Goal: Navigation & Orientation: Find specific page/section

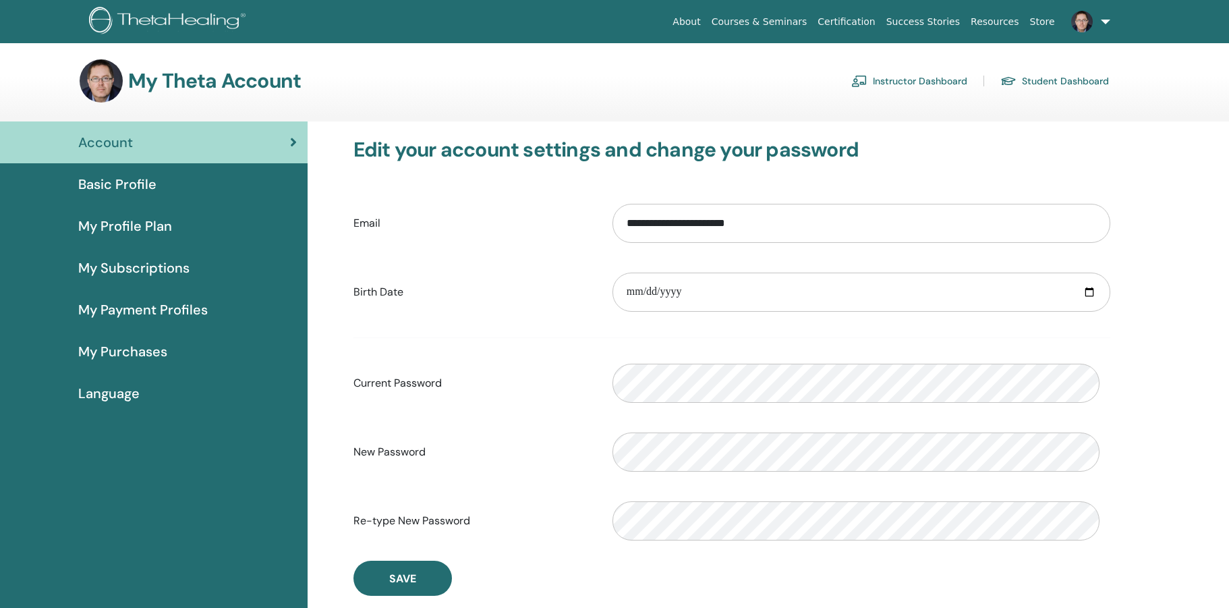
click at [882, 90] on link "Instructor Dashboard" at bounding box center [909, 81] width 116 height 22
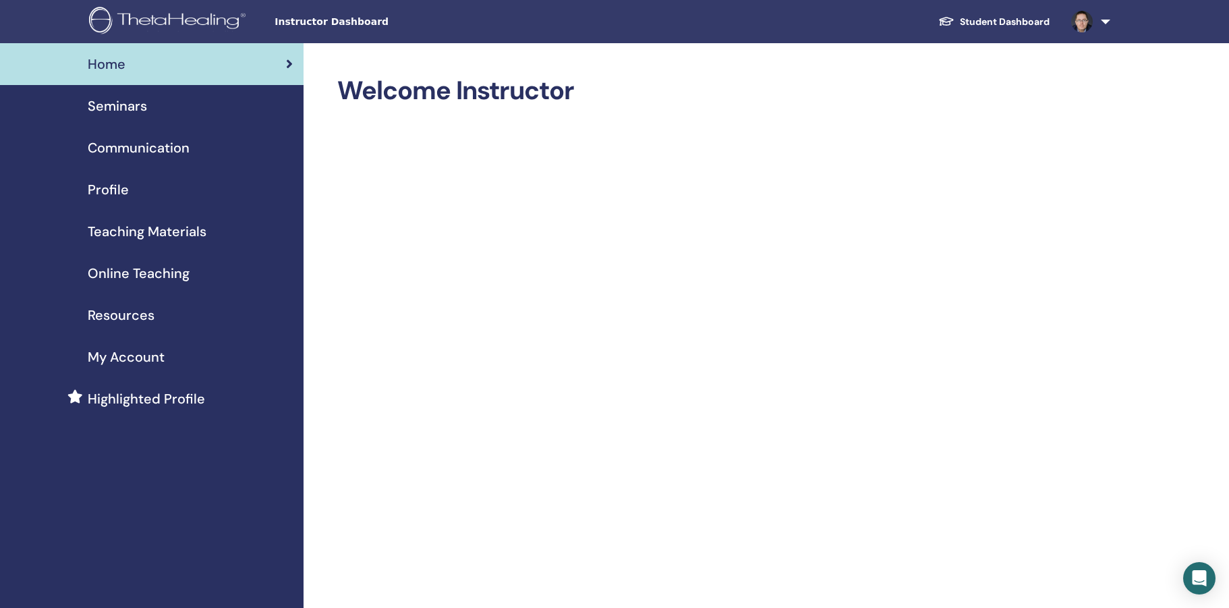
click at [120, 325] on span "Resources" at bounding box center [121, 315] width 67 height 20
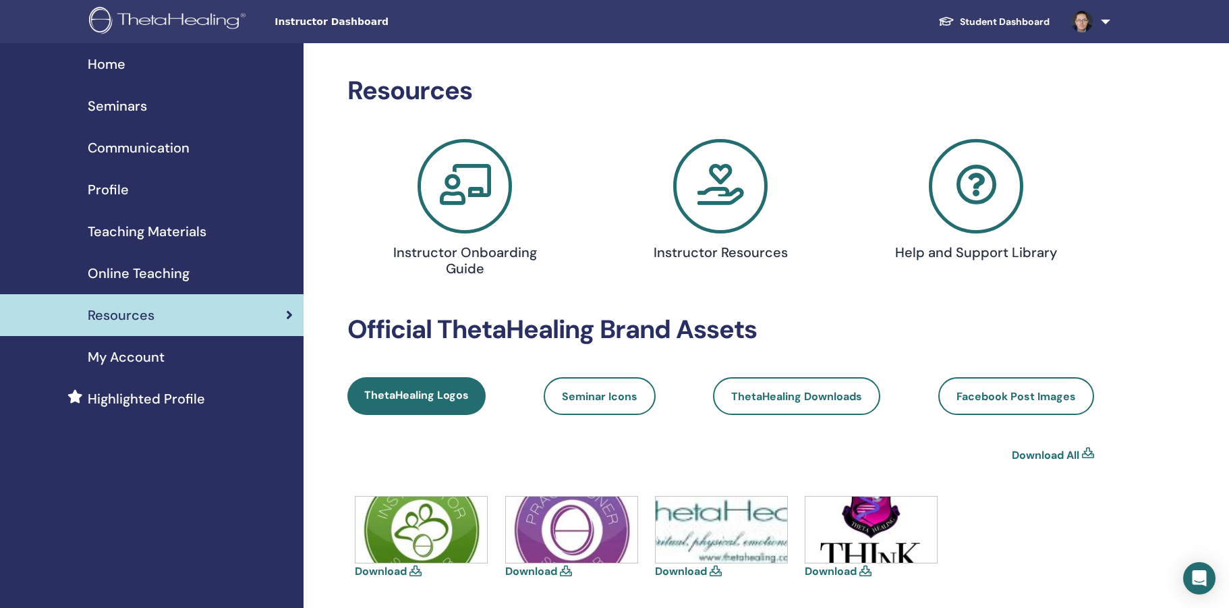
click at [477, 225] on icon at bounding box center [465, 186] width 94 height 94
click at [724, 233] on icon at bounding box center [720, 186] width 94 height 94
click at [977, 223] on icon at bounding box center [976, 186] width 94 height 94
click at [129, 241] on span "Teaching Materials" at bounding box center [147, 231] width 119 height 20
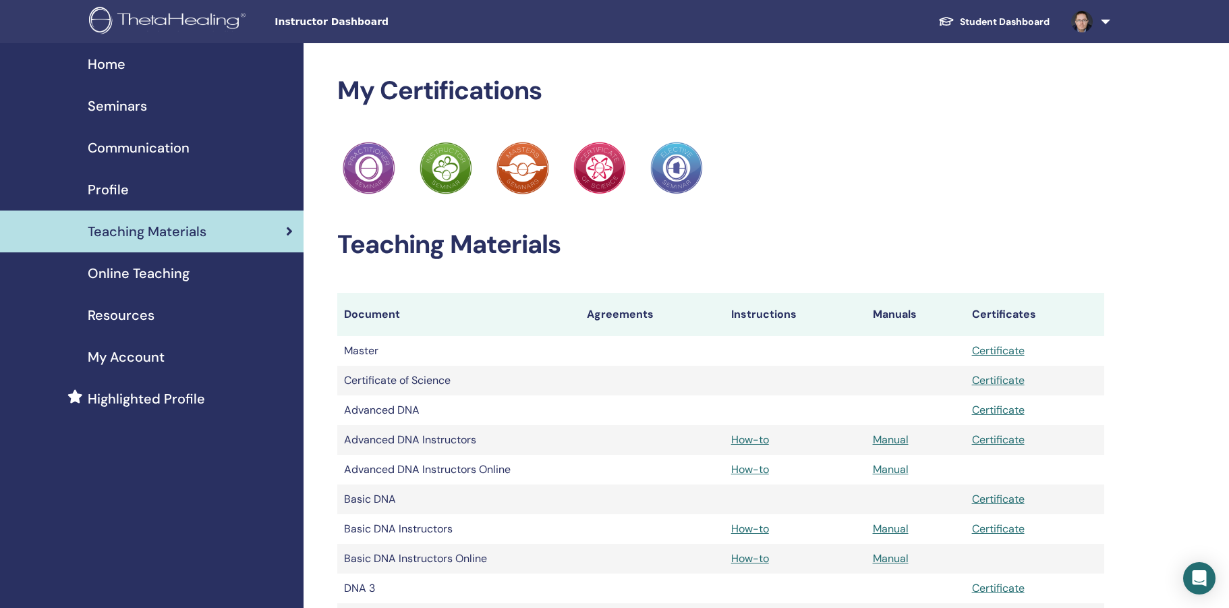
click at [127, 325] on span "Resources" at bounding box center [121, 315] width 67 height 20
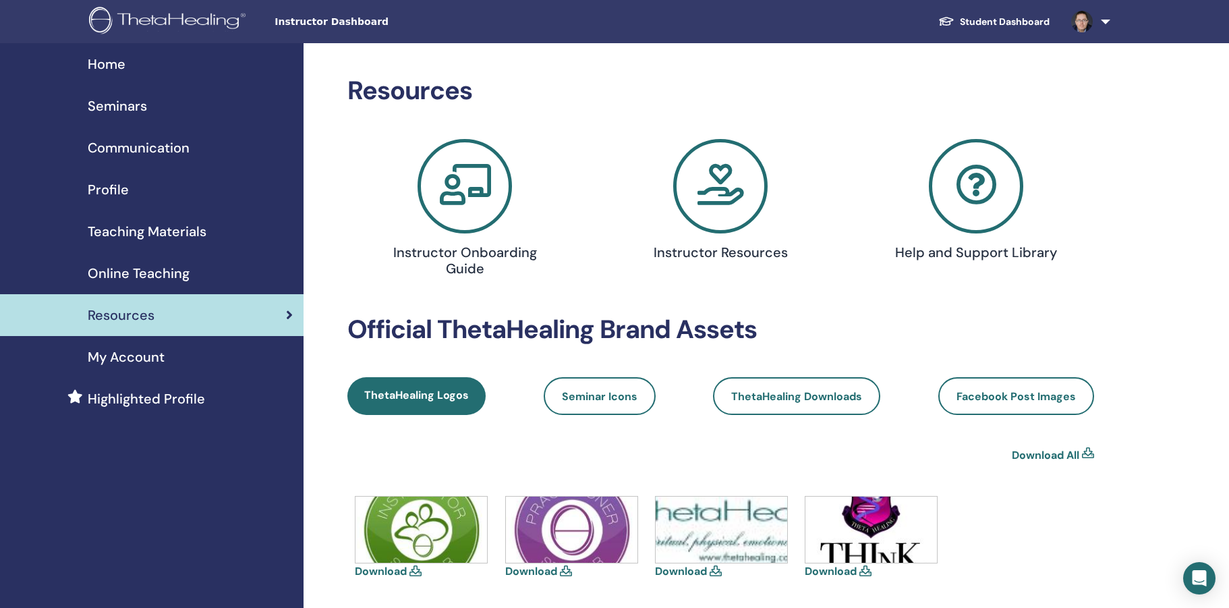
click at [457, 228] on icon at bounding box center [465, 186] width 94 height 94
